Goal: Download file/media

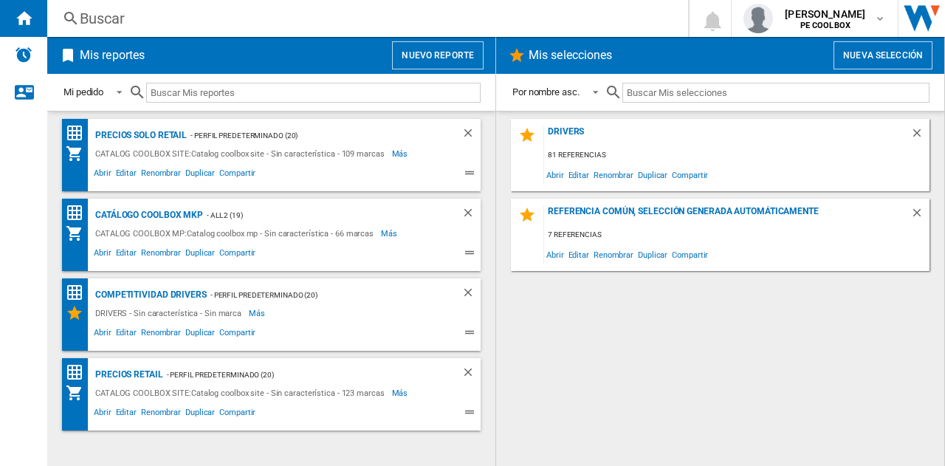
click at [151, 376] on div "PRECIOS RETAIL" at bounding box center [128, 374] width 72 height 18
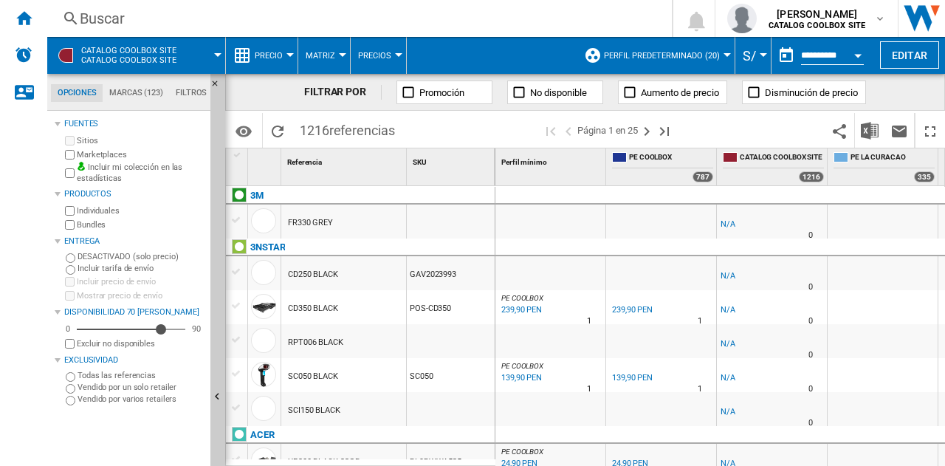
click at [204, 52] on span at bounding box center [207, 55] width 21 height 37
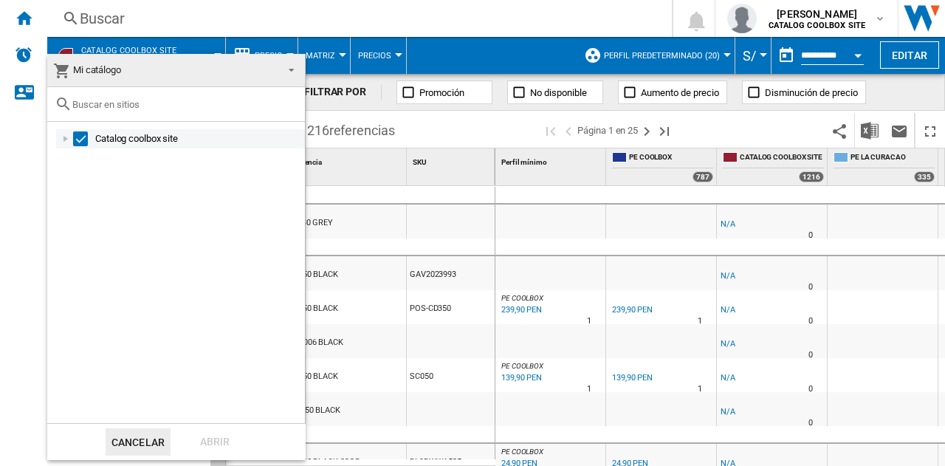
click at [68, 137] on div at bounding box center [65, 138] width 15 height 15
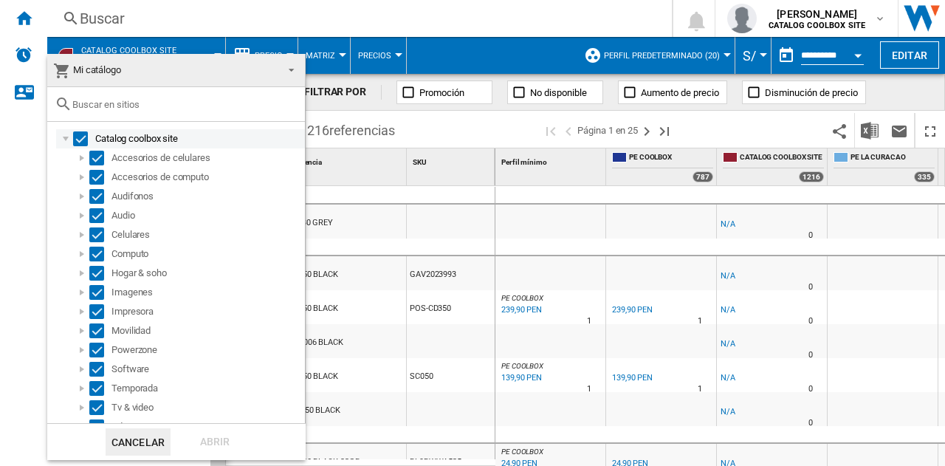
click at [88, 135] on md-checkbox "Select" at bounding box center [84, 138] width 22 height 15
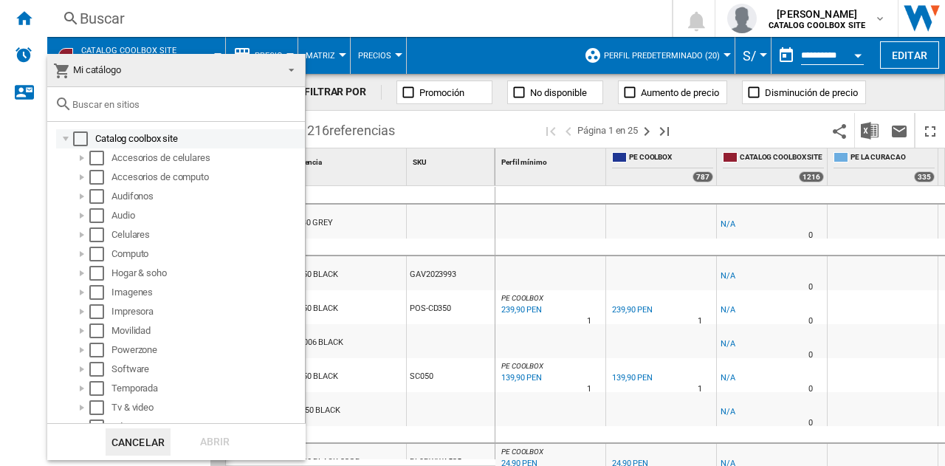
click at [83, 135] on div "Select" at bounding box center [80, 138] width 15 height 15
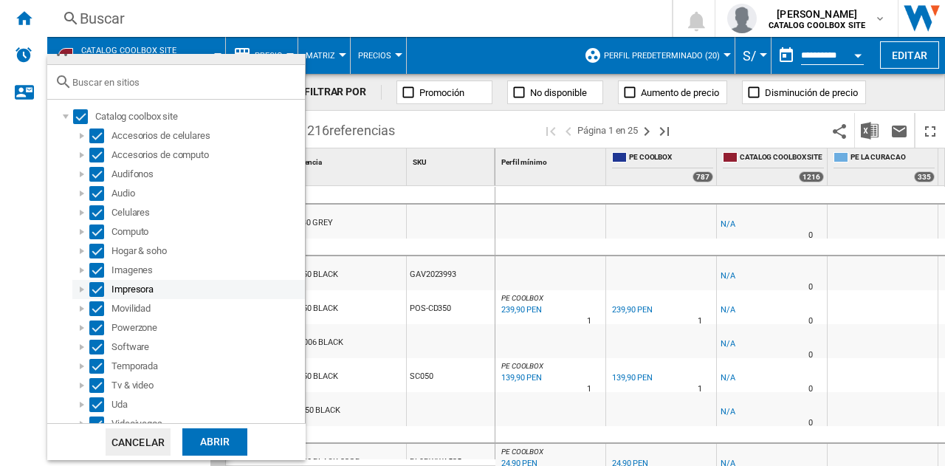
scroll to position [32, 0]
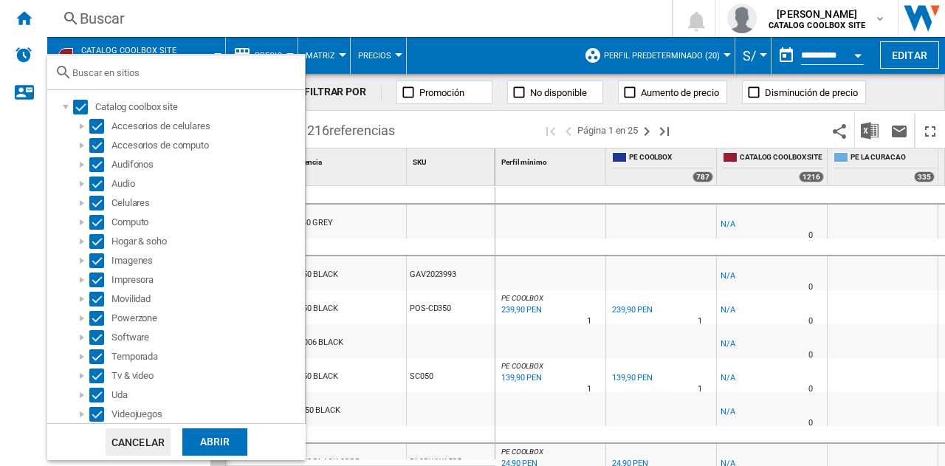
click at [215, 444] on div "Abrir" at bounding box center [214, 441] width 65 height 27
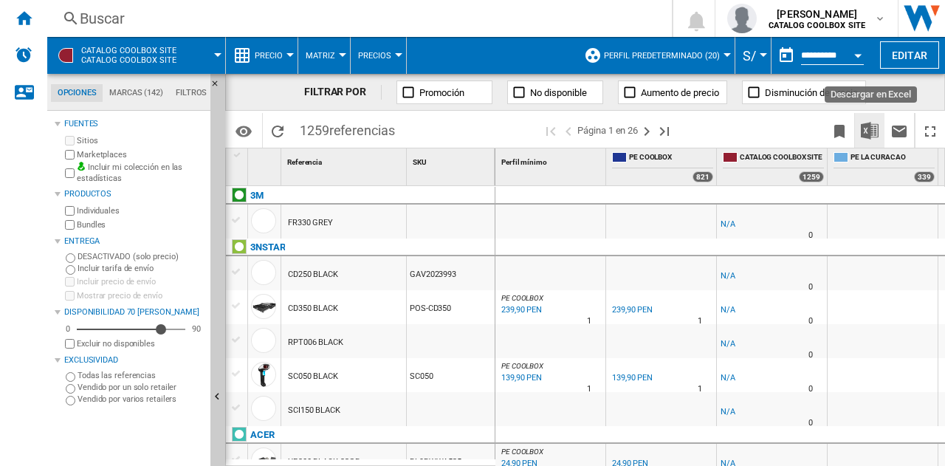
click at [871, 132] on img "Descargar en Excel" at bounding box center [870, 131] width 18 height 18
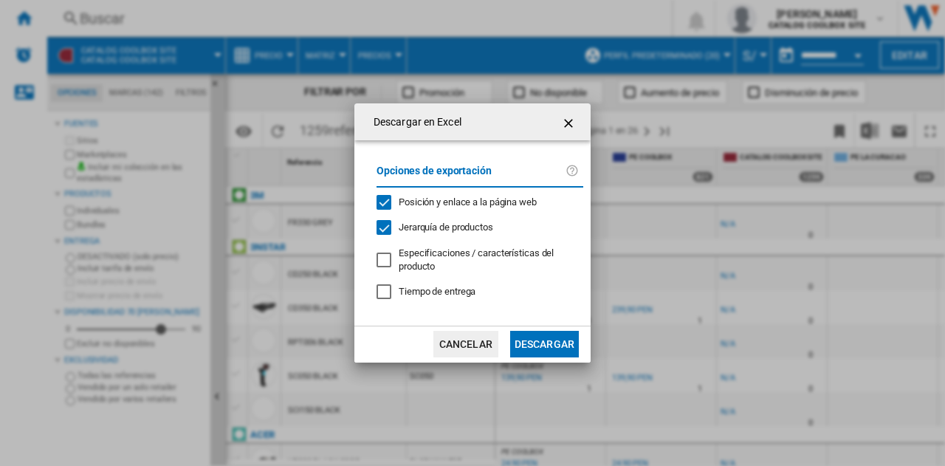
click at [540, 345] on button "Descargar" at bounding box center [544, 344] width 69 height 27
